Goal: Task Accomplishment & Management: Manage account settings

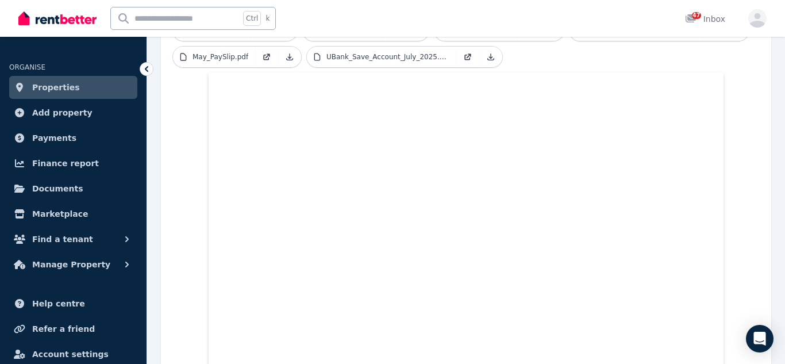
scroll to position [388, 0]
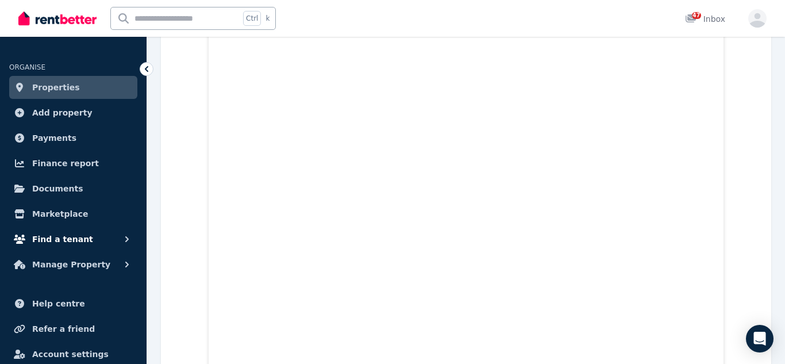
click at [102, 242] on button "Find a tenant" at bounding box center [73, 238] width 128 height 23
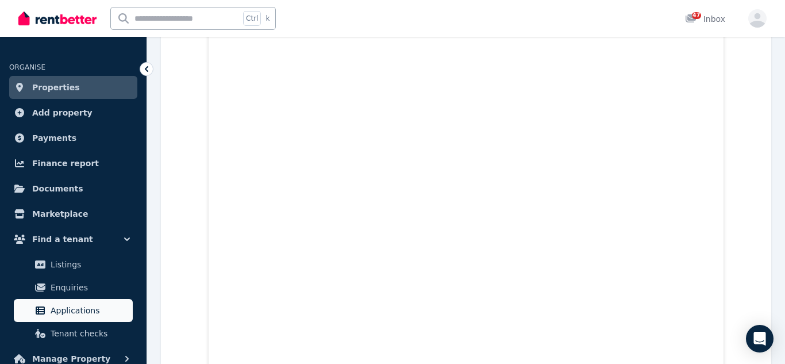
click at [76, 308] on span "Applications" at bounding box center [90, 310] width 78 height 14
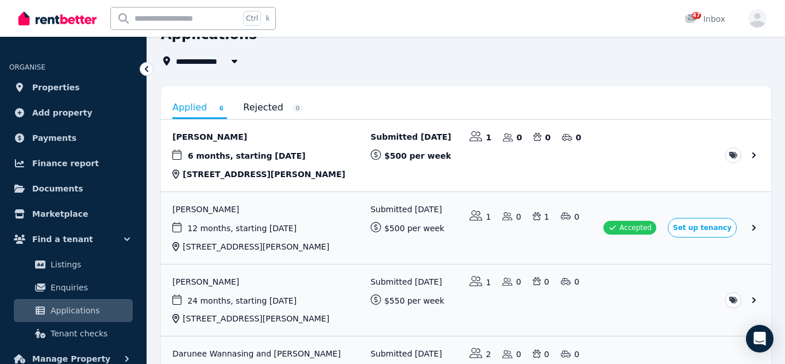
scroll to position [58, 0]
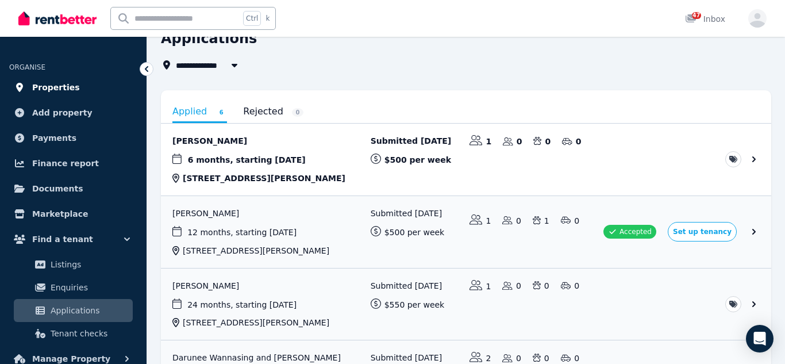
click at [61, 83] on span "Properties" at bounding box center [56, 87] width 48 height 14
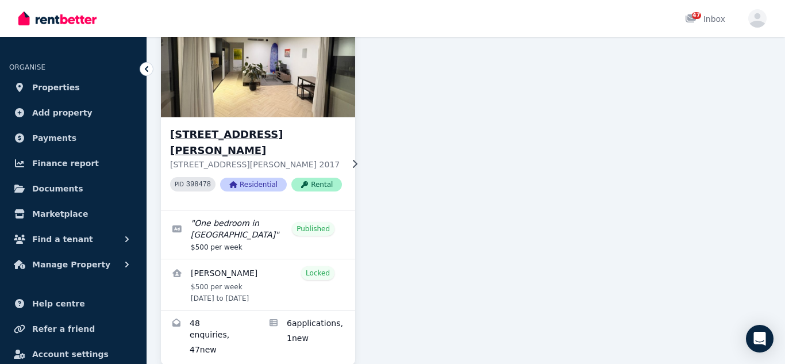
scroll to position [122, 0]
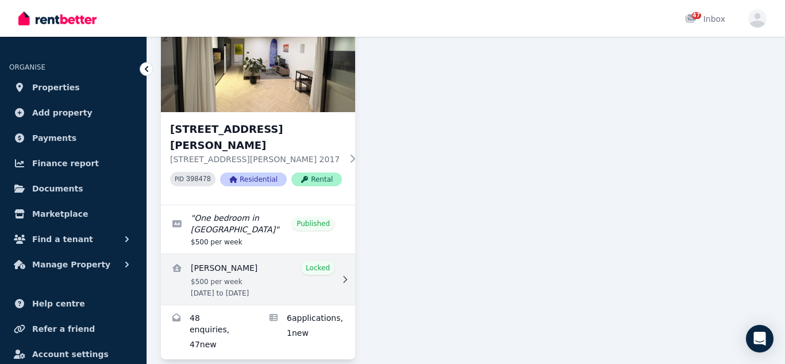
click at [346, 276] on icon at bounding box center [345, 279] width 4 height 7
click at [343, 275] on icon at bounding box center [344, 279] width 11 height 8
click at [342, 275] on icon at bounding box center [344, 279] width 11 height 8
click at [345, 276] on icon at bounding box center [345, 279] width 4 height 7
click at [214, 254] on link "View details for Nicaella Macalalad" at bounding box center [258, 279] width 194 height 51
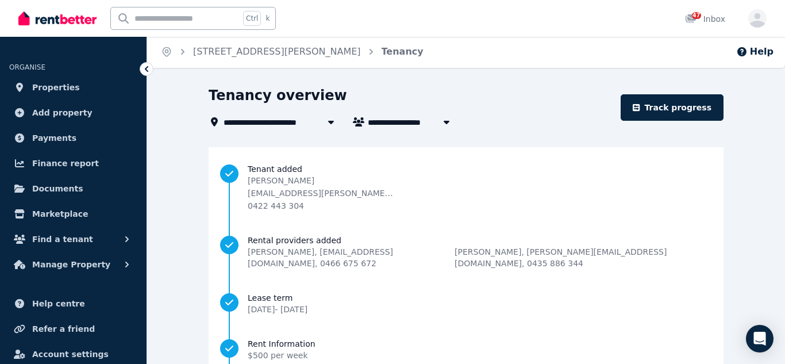
scroll to position [2, 0]
click at [443, 122] on icon "button" at bounding box center [446, 121] width 11 height 9
type input "**********"
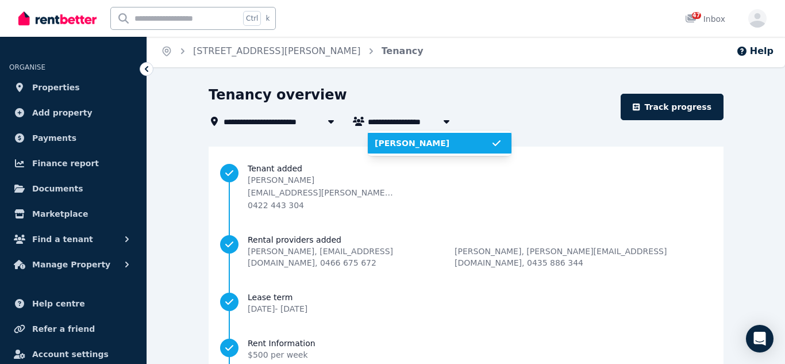
click at [443, 122] on icon "button" at bounding box center [446, 121] width 11 height 9
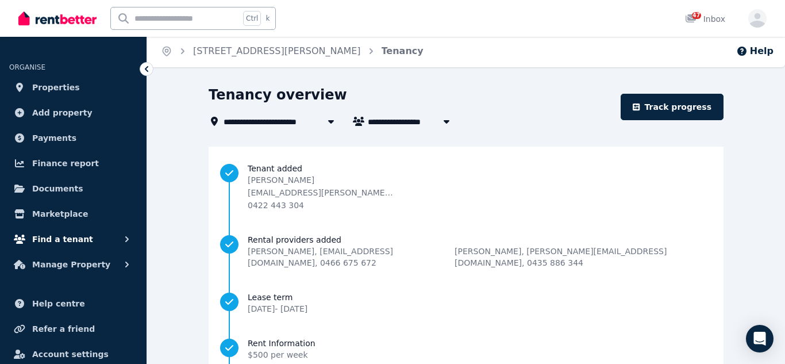
click at [82, 242] on span "Find a tenant" at bounding box center [62, 239] width 61 height 14
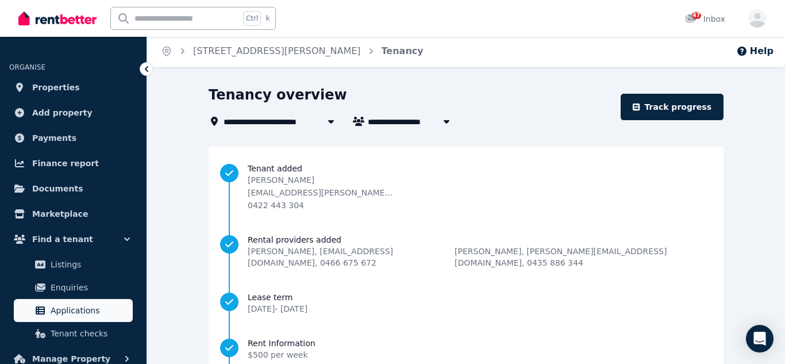
click at [75, 309] on span "Applications" at bounding box center [90, 310] width 78 height 14
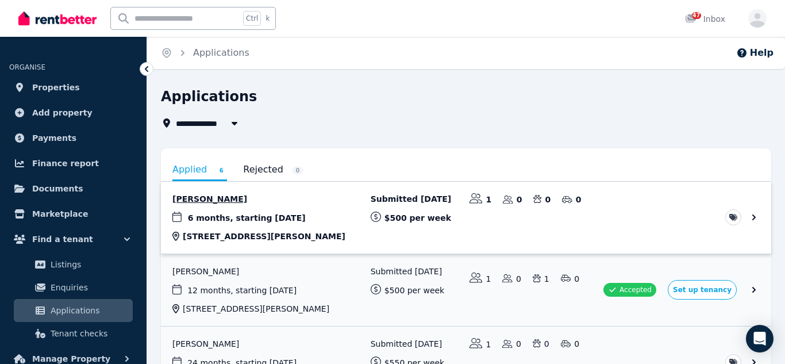
scroll to position [59, 0]
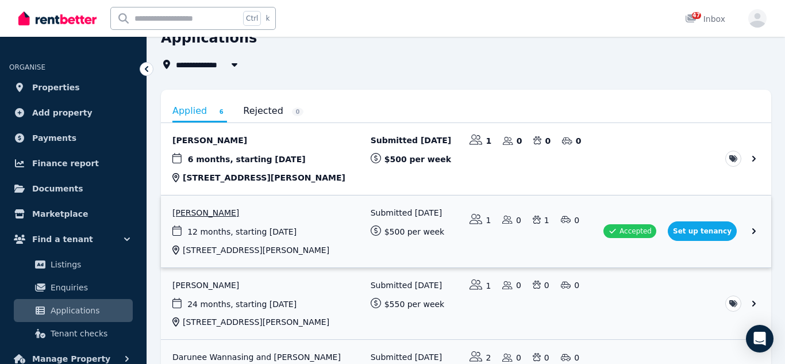
click at [707, 231] on link "View application: Nicaella Macalalad" at bounding box center [466, 231] width 610 height 72
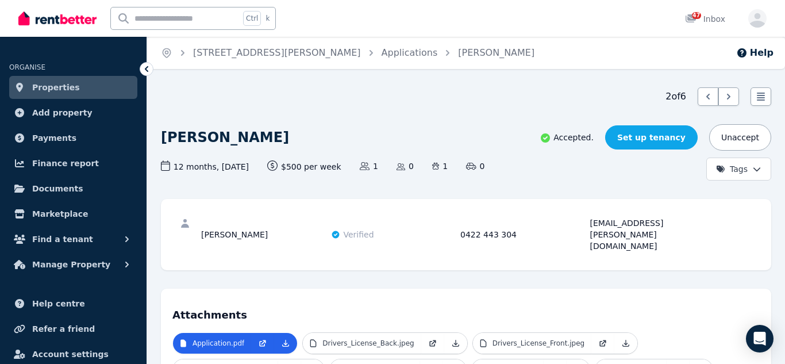
click at [662, 132] on link "Set up tenancy" at bounding box center [651, 137] width 92 height 24
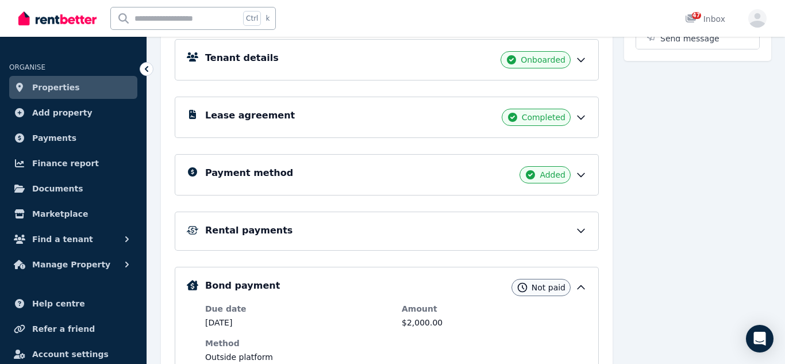
scroll to position [171, 0]
click at [579, 179] on icon at bounding box center [580, 174] width 11 height 11
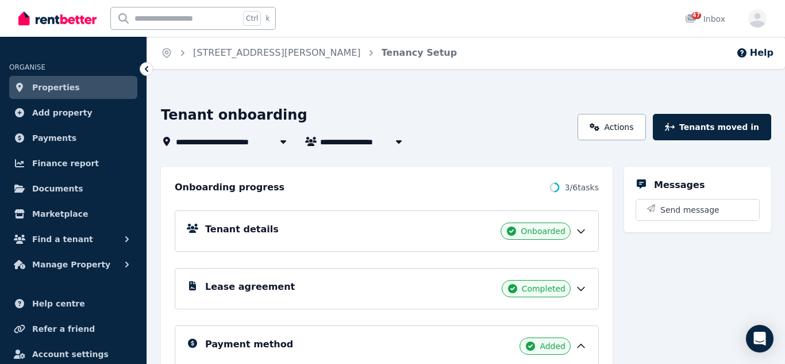
scroll to position [1, 0]
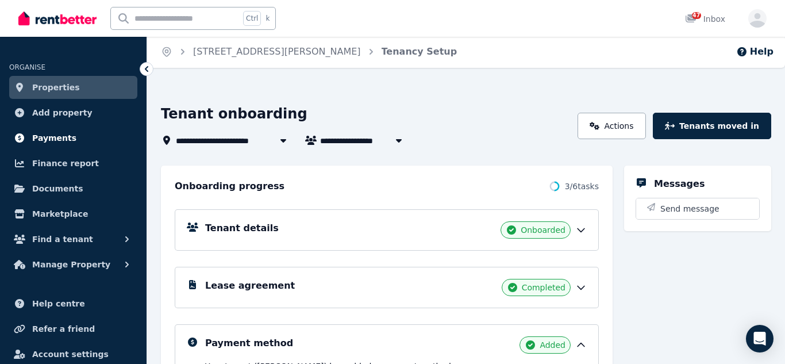
click at [57, 136] on span "Payments" at bounding box center [54, 138] width 44 height 14
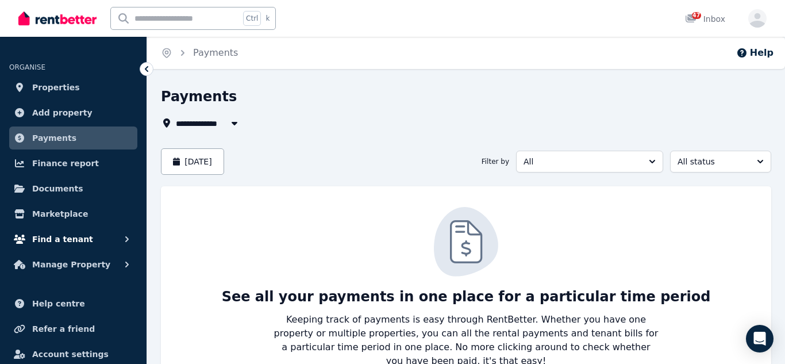
scroll to position [34, 0]
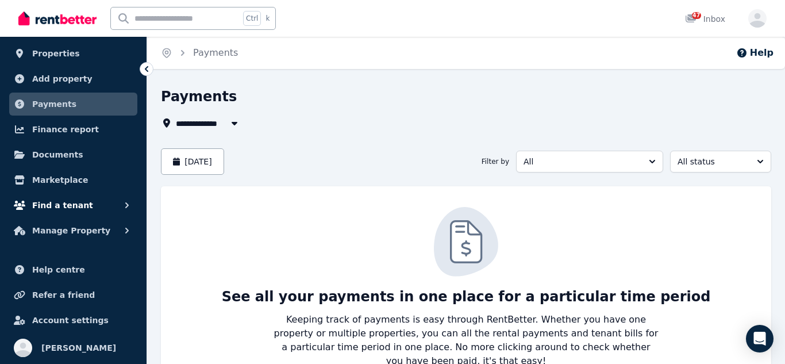
click at [76, 204] on span "Find a tenant" at bounding box center [62, 205] width 61 height 14
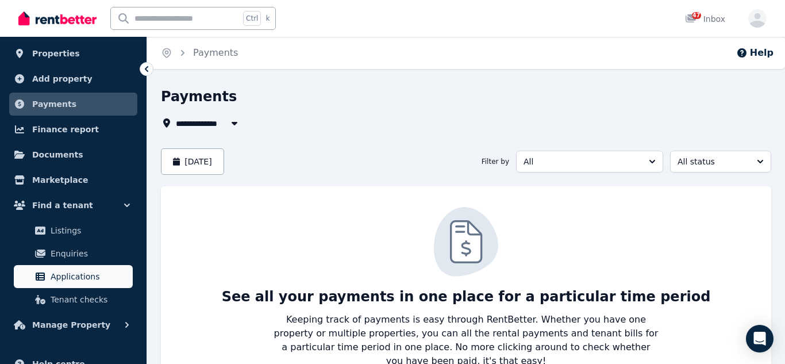
click at [76, 271] on span "Applications" at bounding box center [90, 276] width 78 height 14
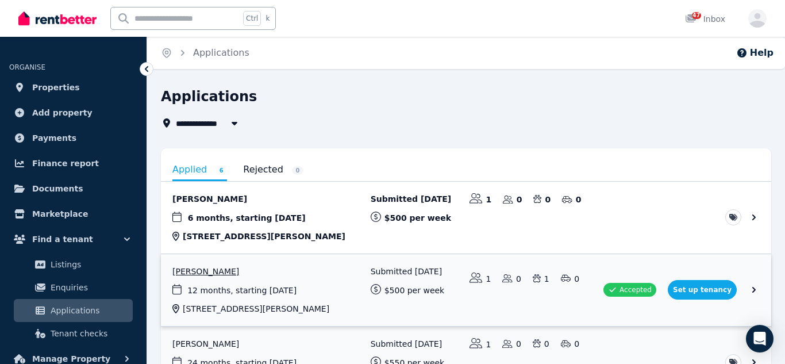
click at [260, 298] on link "View application: Nicaella Macalalad" at bounding box center [466, 290] width 610 height 72
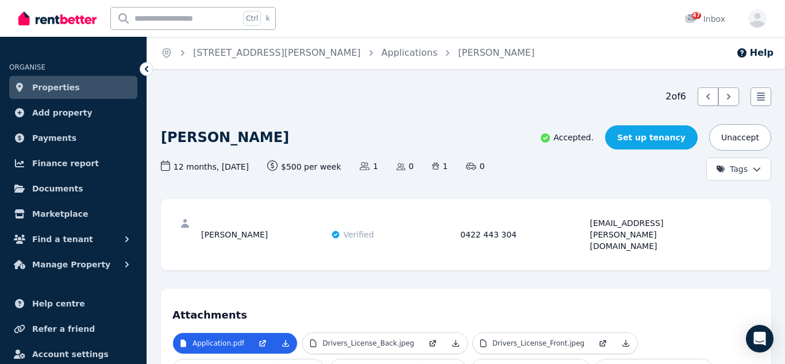
click at [665, 137] on link "Set up tenancy" at bounding box center [651, 137] width 92 height 24
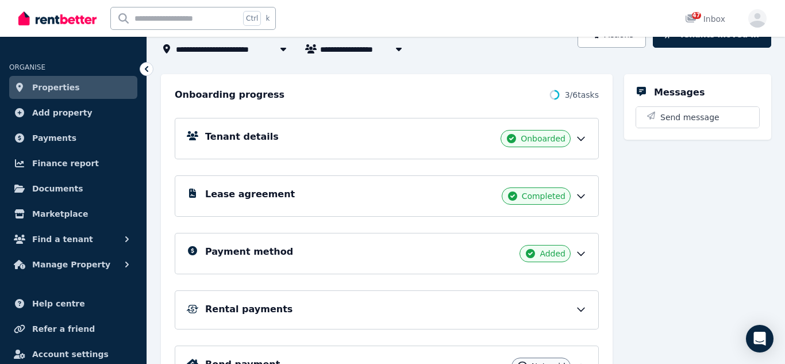
scroll to position [94, 0]
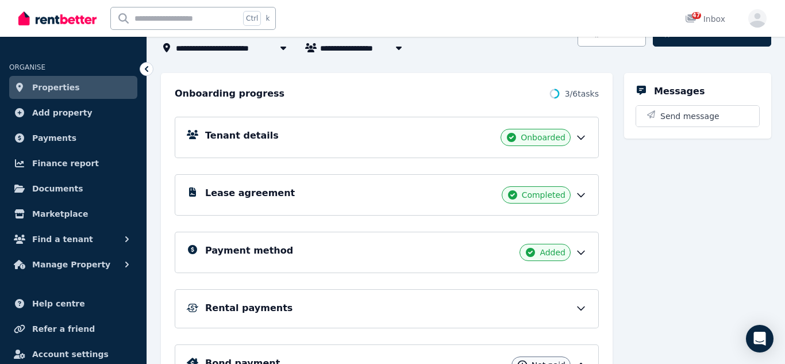
click at [233, 249] on h5 "Payment method" at bounding box center [249, 251] width 88 height 14
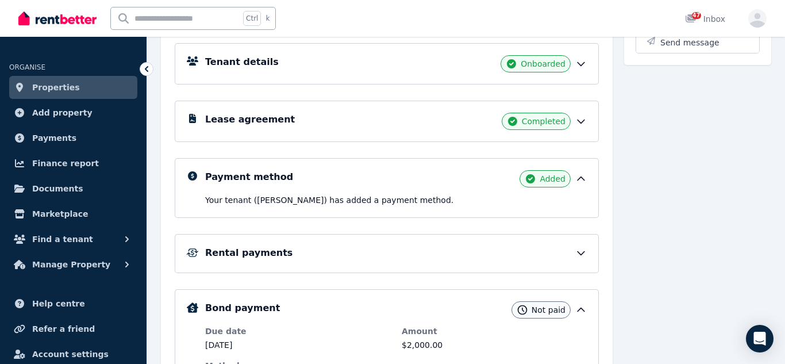
scroll to position [169, 0]
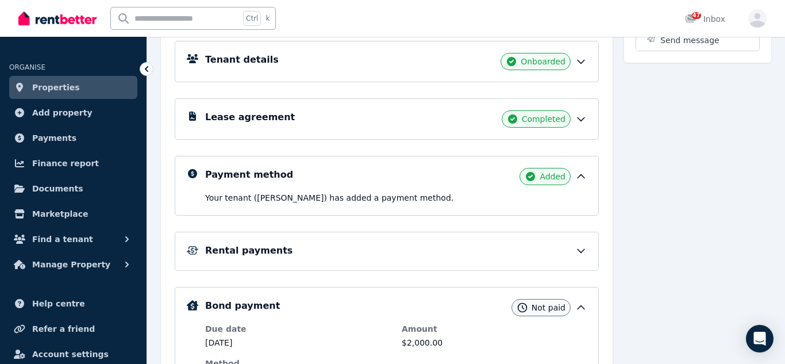
click at [277, 248] on h5 "Rental payments" at bounding box center [248, 251] width 87 height 14
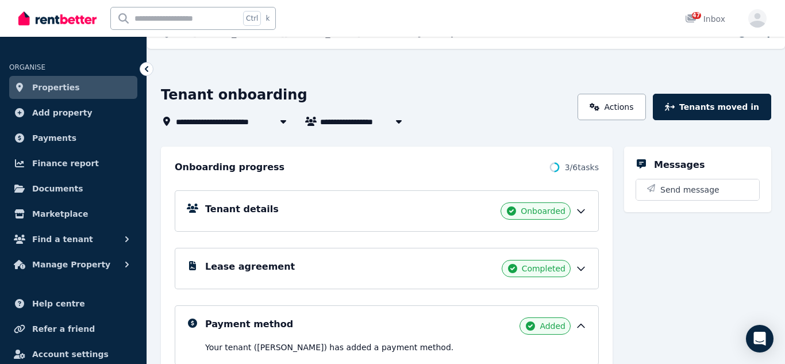
scroll to position [0, 0]
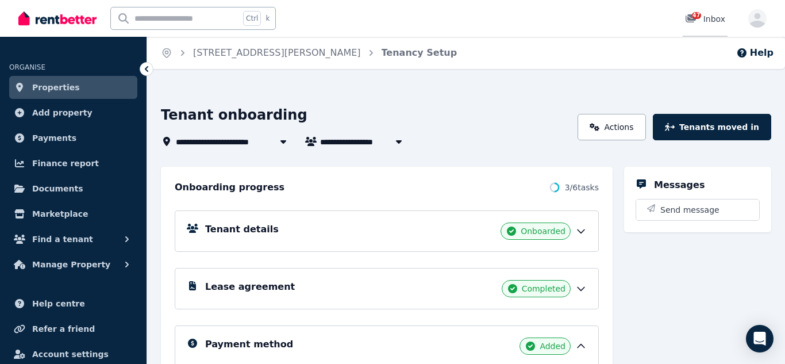
click at [693, 17] on span "47" at bounding box center [696, 15] width 9 height 7
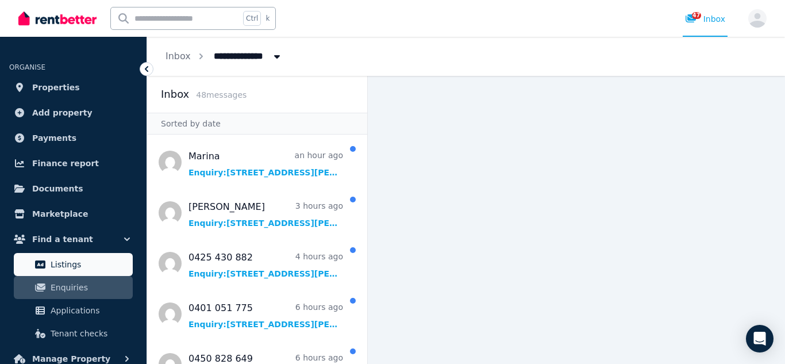
click at [79, 269] on span "Listings" at bounding box center [90, 264] width 78 height 14
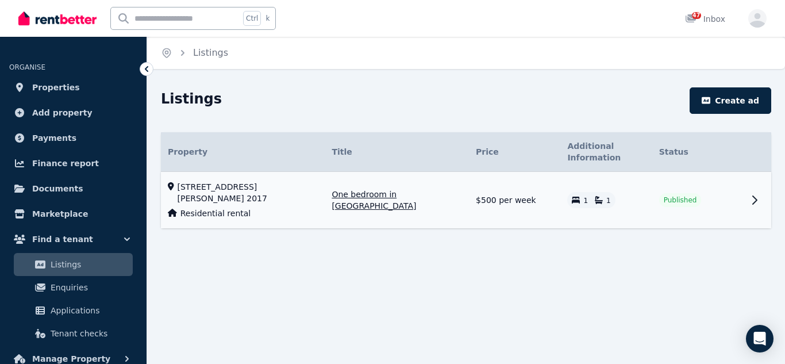
click at [752, 197] on icon at bounding box center [754, 200] width 14 height 14
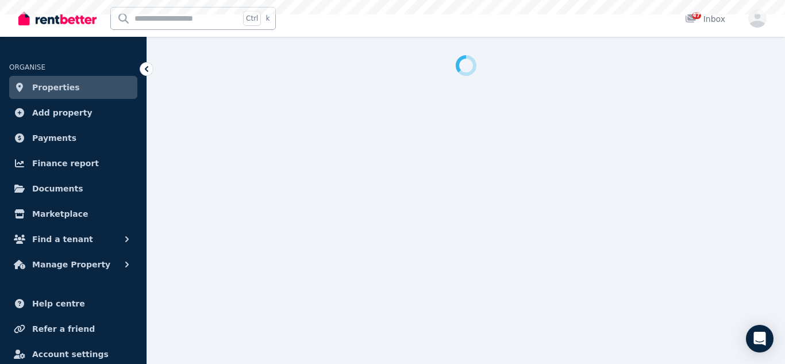
select select "***"
select select "**********"
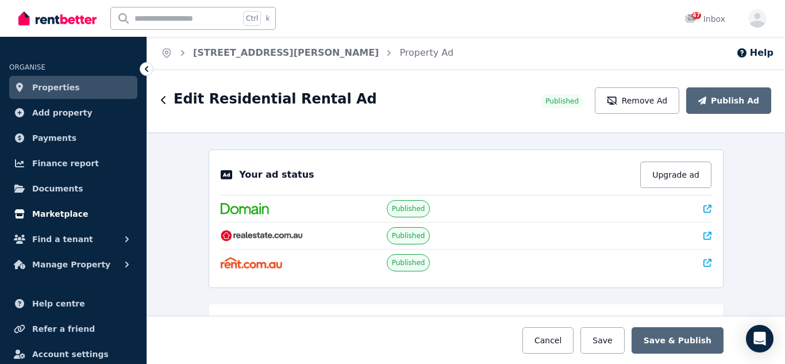
scroll to position [34, 0]
